Goal: Task Accomplishment & Management: Manage account settings

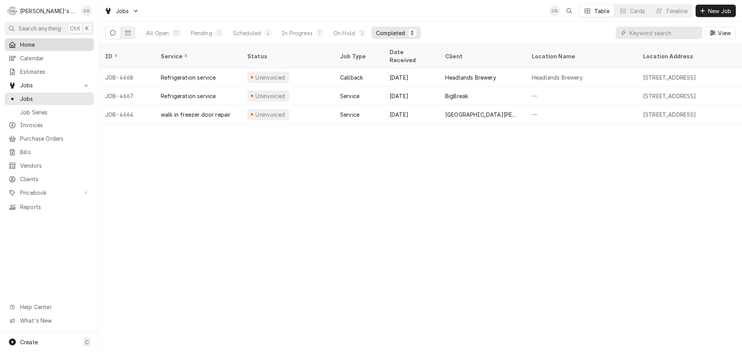
click at [26, 42] on span "Home" at bounding box center [55, 45] width 70 height 8
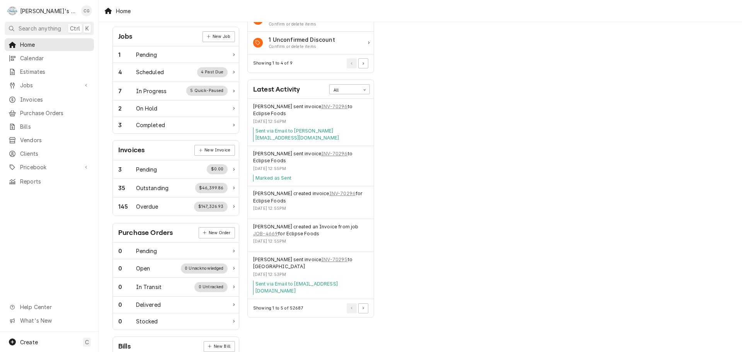
scroll to position [116, 0]
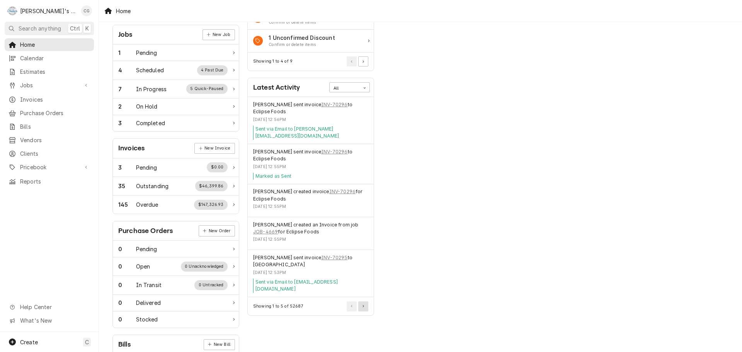
click at [366, 301] on button "Pagination Controls" at bounding box center [363, 306] width 10 height 10
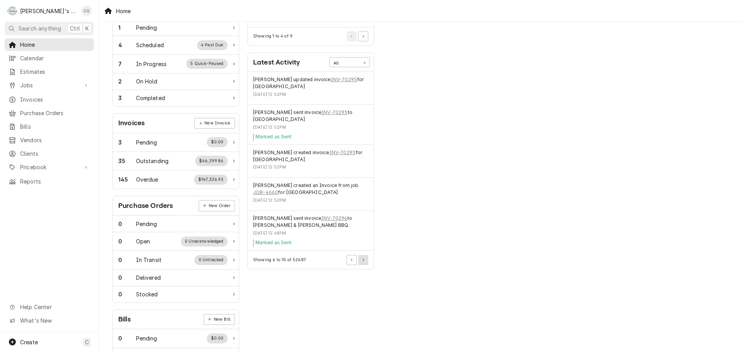
scroll to position [154, 0]
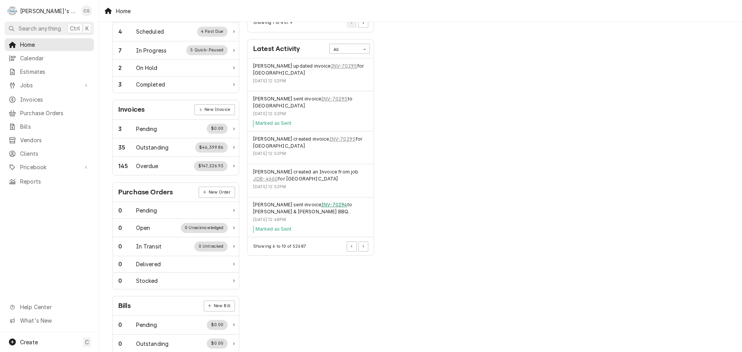
click at [326, 203] on link "INV-70294" at bounding box center [334, 204] width 26 height 7
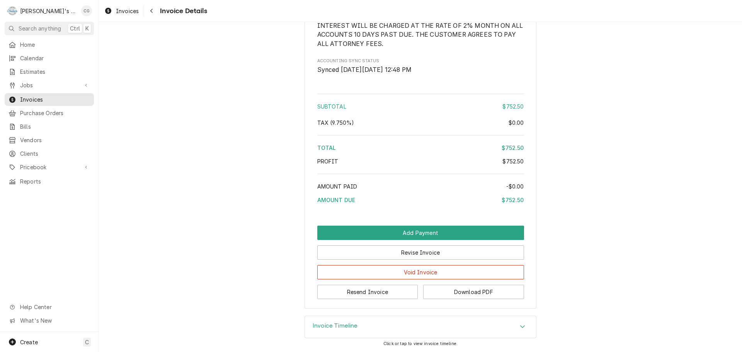
scroll to position [900, 0]
click at [390, 294] on button "Resend Invoice" at bounding box center [367, 292] width 101 height 14
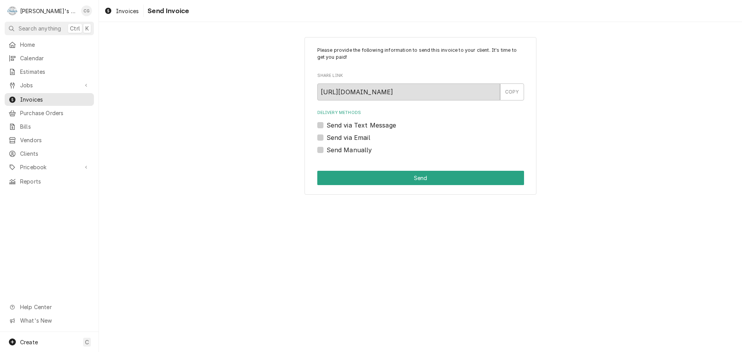
click at [326, 139] on label "Send via Email" at bounding box center [348, 137] width 44 height 9
click at [326, 139] on input "Send via Email" at bounding box center [429, 141] width 207 height 17
checkbox input "true"
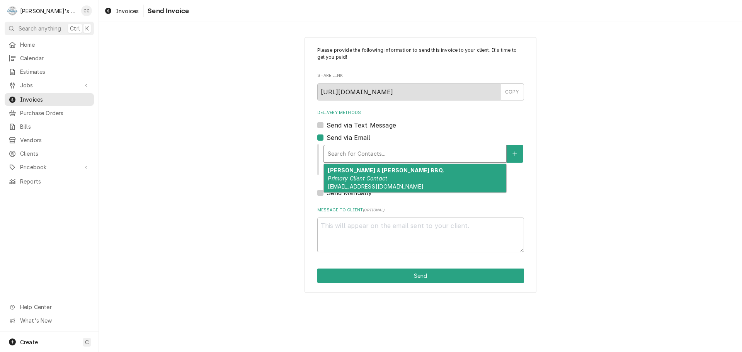
click at [367, 152] on div "Delivery Methods" at bounding box center [415, 154] width 175 height 14
click at [369, 171] on strong "Everett & Jones BBQ." at bounding box center [386, 170] width 116 height 7
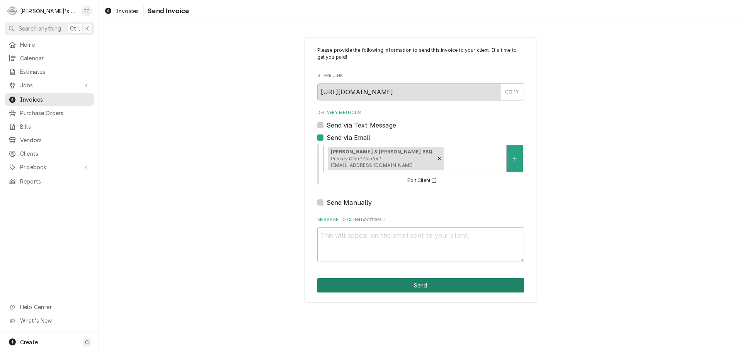
click at [428, 287] on button "Send" at bounding box center [420, 285] width 207 height 14
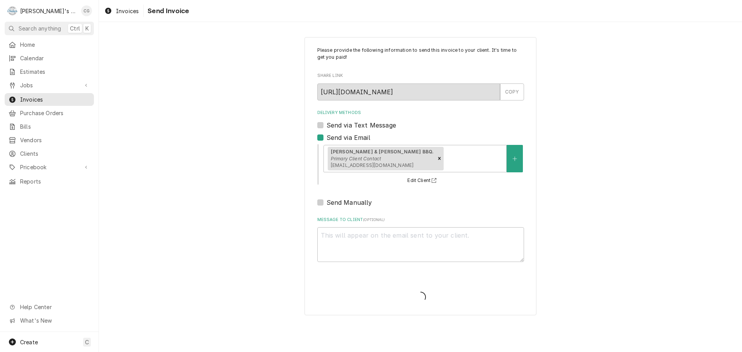
type textarea "x"
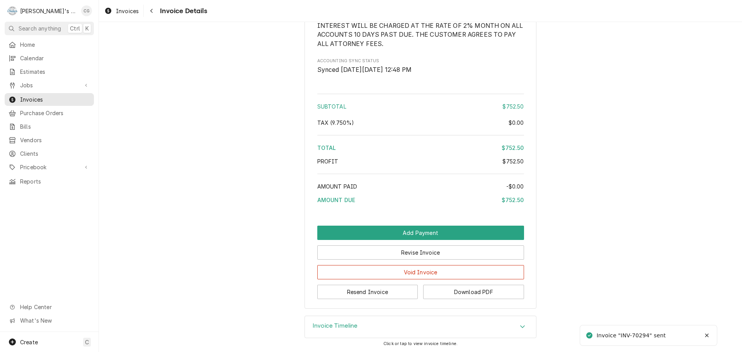
scroll to position [900, 0]
click at [506, 320] on div "Invoice Timeline" at bounding box center [420, 327] width 231 height 22
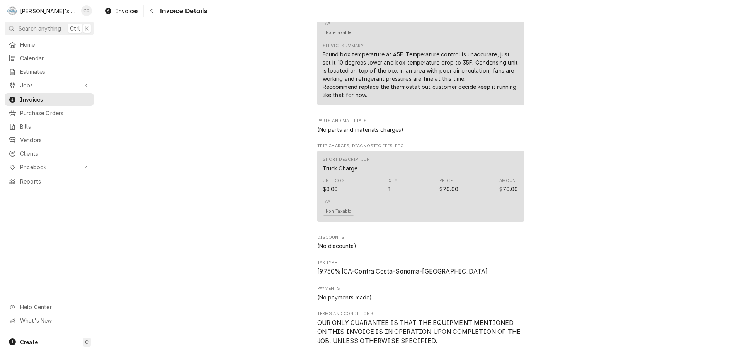
scroll to position [457, 0]
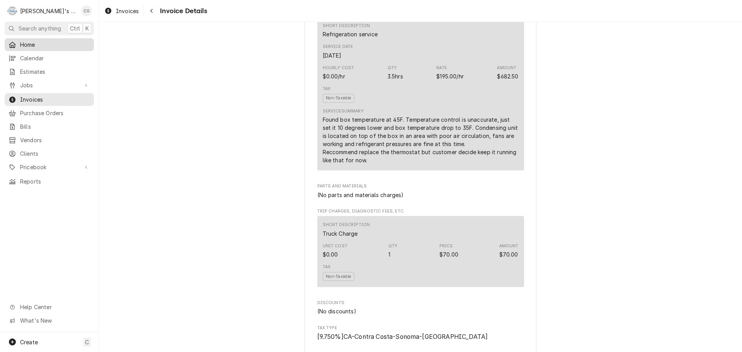
click at [52, 41] on span "Home" at bounding box center [55, 45] width 70 height 8
